Goal: Complete application form

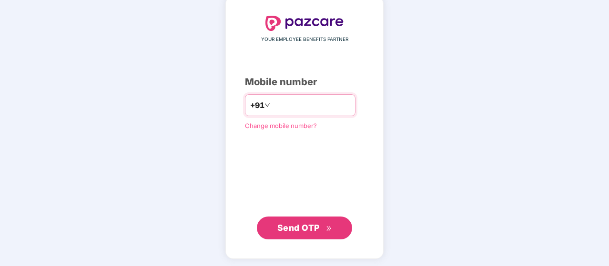
scroll to position [49, 0]
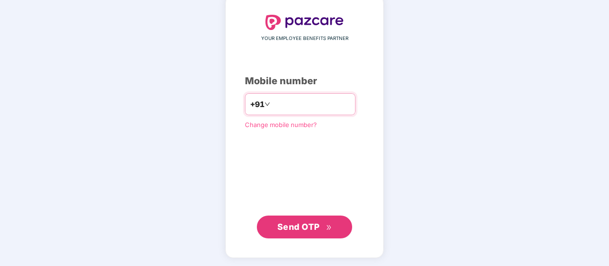
type input "**********"
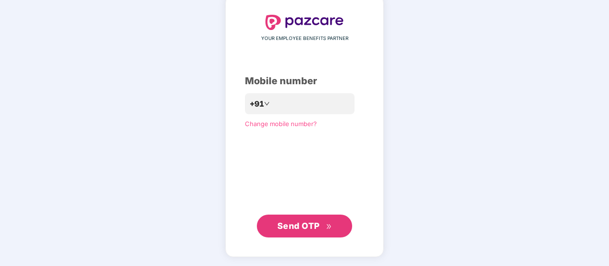
scroll to position [48, 0]
click at [311, 234] on button "Send OTP" at bounding box center [304, 226] width 95 height 23
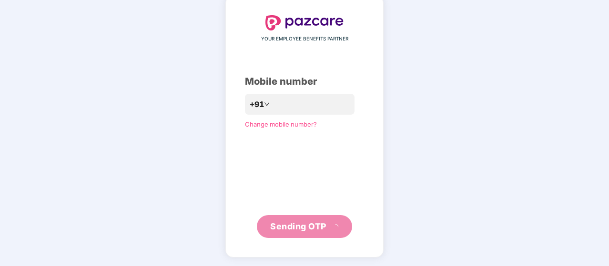
scroll to position [44, 0]
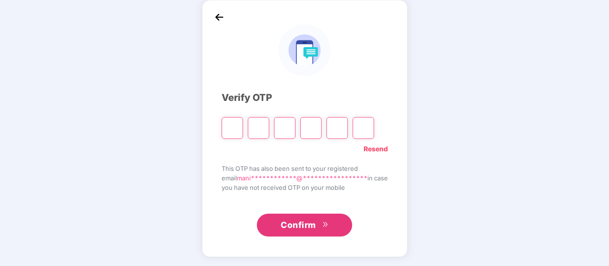
type input "*"
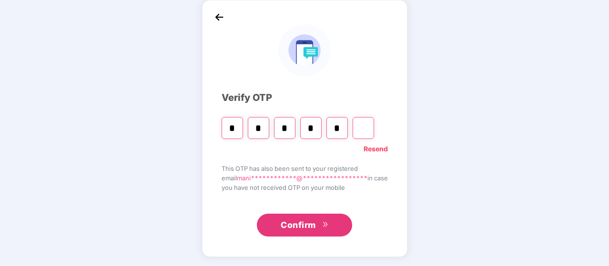
type input "*"
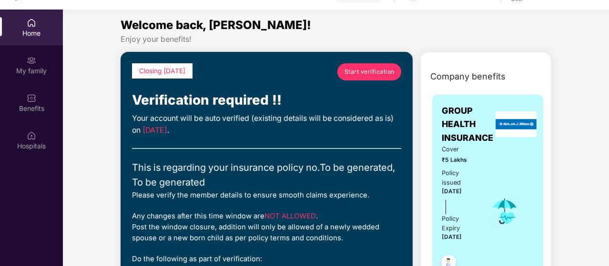
scroll to position [0, 0]
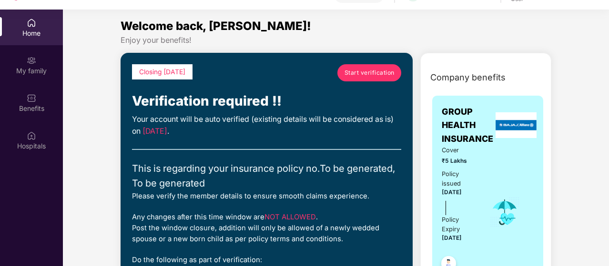
click at [367, 73] on span "Start verification" at bounding box center [370, 72] width 50 height 9
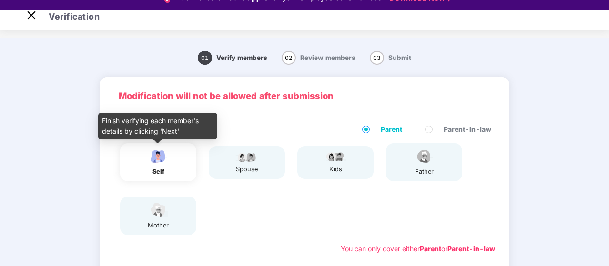
click at [165, 171] on div "self" at bounding box center [158, 172] width 24 height 10
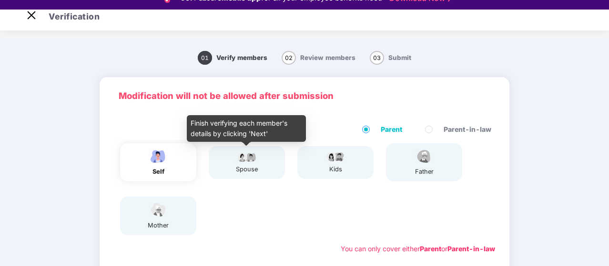
click at [257, 161] on img at bounding box center [247, 156] width 24 height 11
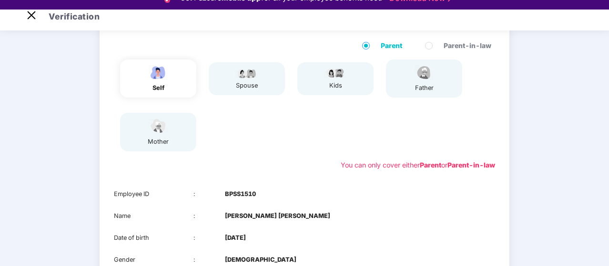
scroll to position [188, 0]
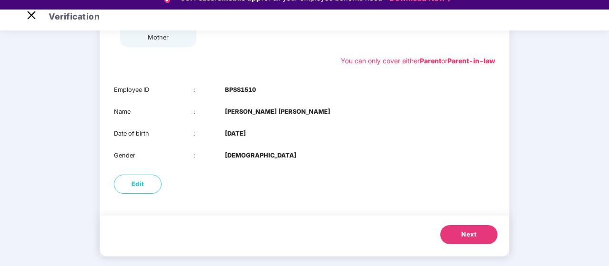
click at [460, 228] on button "Next" at bounding box center [468, 234] width 57 height 19
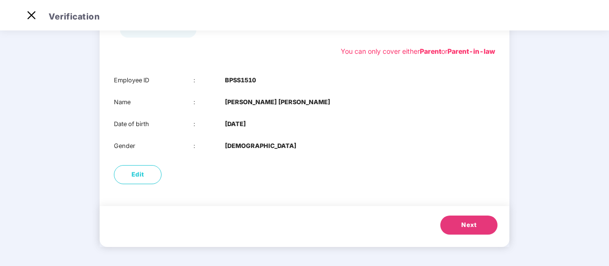
scroll to position [113, 0]
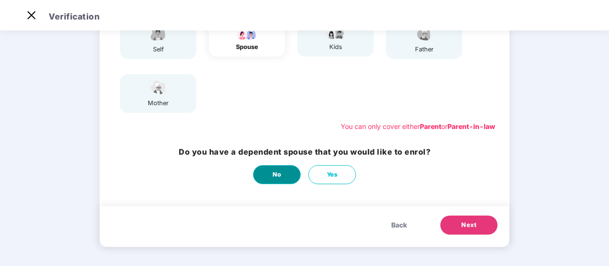
click at [285, 177] on button "No" at bounding box center [277, 174] width 48 height 19
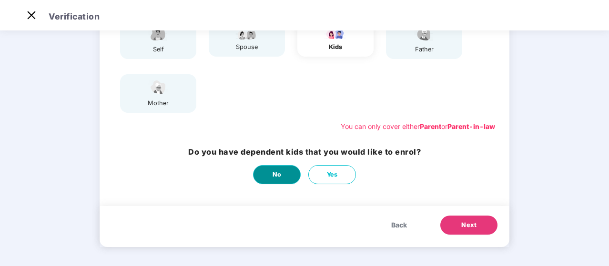
scroll to position [0, 0]
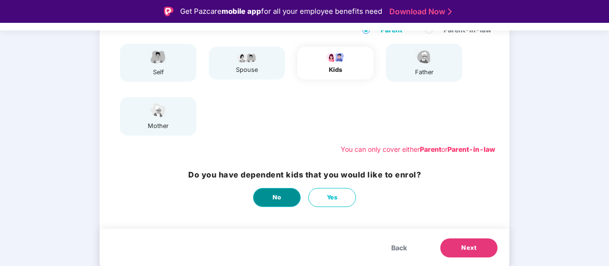
click at [269, 205] on button "No" at bounding box center [277, 197] width 48 height 19
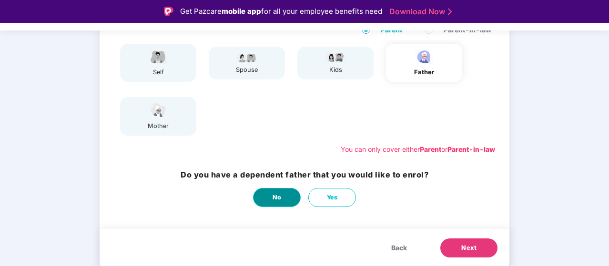
click at [269, 205] on button "No" at bounding box center [277, 197] width 48 height 19
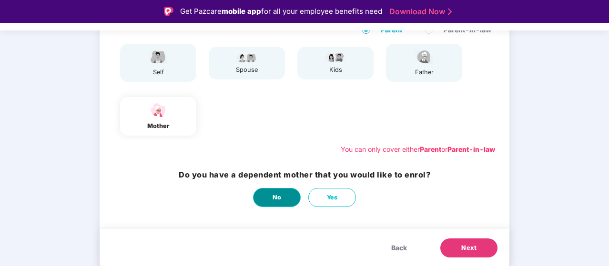
click at [269, 205] on button "No" at bounding box center [277, 197] width 48 height 19
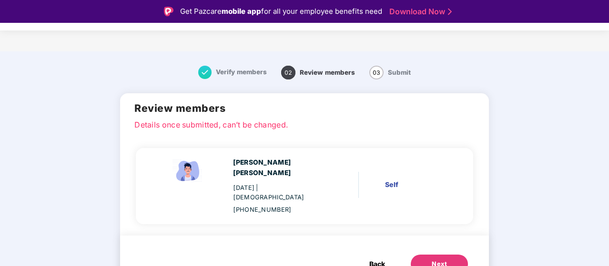
scroll to position [23, 0]
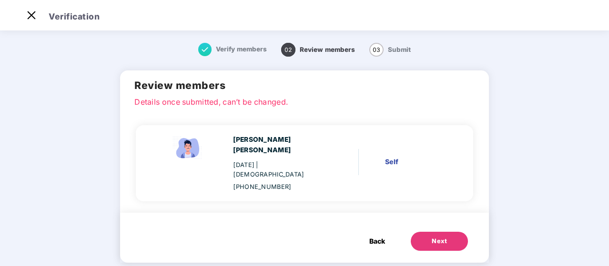
click at [439, 232] on button "Next" at bounding box center [439, 241] width 57 height 19
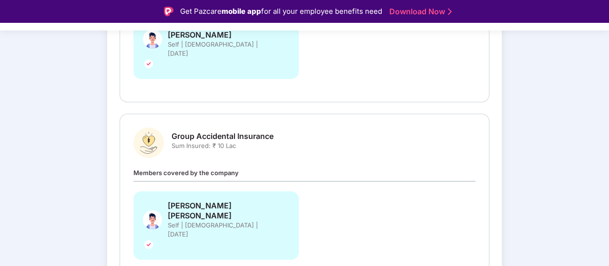
scroll to position [241, 0]
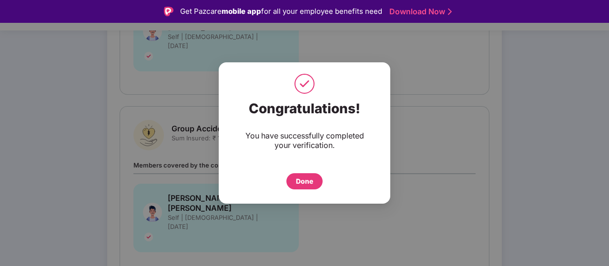
click at [307, 179] on div "Done" at bounding box center [304, 181] width 17 height 10
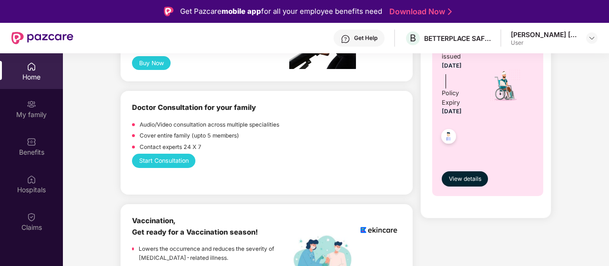
scroll to position [487, 0]
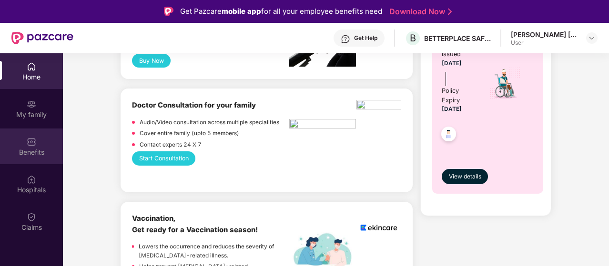
click at [31, 144] on img at bounding box center [32, 142] width 10 height 10
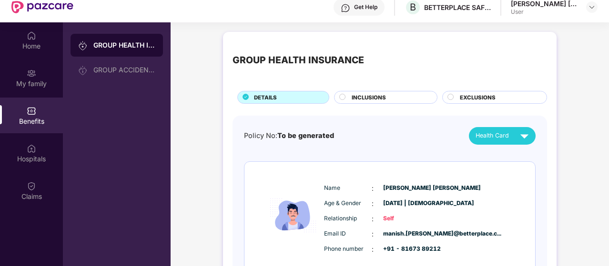
click at [365, 97] on span "INCLUSIONS" at bounding box center [369, 97] width 34 height 9
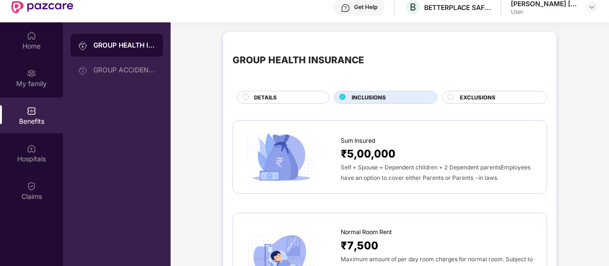
drag, startPoint x: 473, startPoint y: 87, endPoint x: 468, endPoint y: 93, distance: 7.8
click at [468, 93] on div "GROUP HEALTH INSURANCE DETAILS INCLUSIONS EXCLUSIONS" at bounding box center [390, 72] width 315 height 62
click at [468, 93] on span "EXCLUSIONS" at bounding box center [478, 97] width 36 height 9
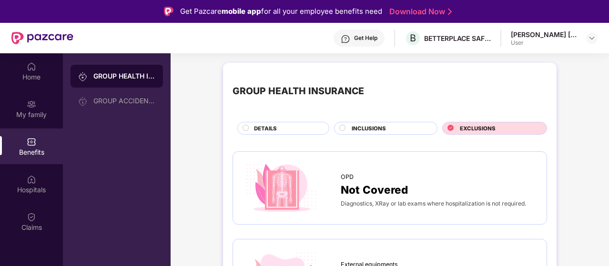
click at [287, 128] on div "DETAILS" at bounding box center [286, 129] width 75 height 10
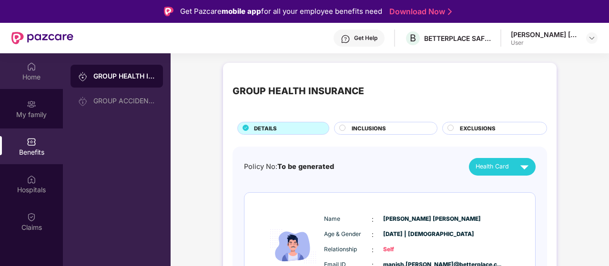
click at [31, 71] on img at bounding box center [32, 67] width 10 height 10
